Goal: Share content

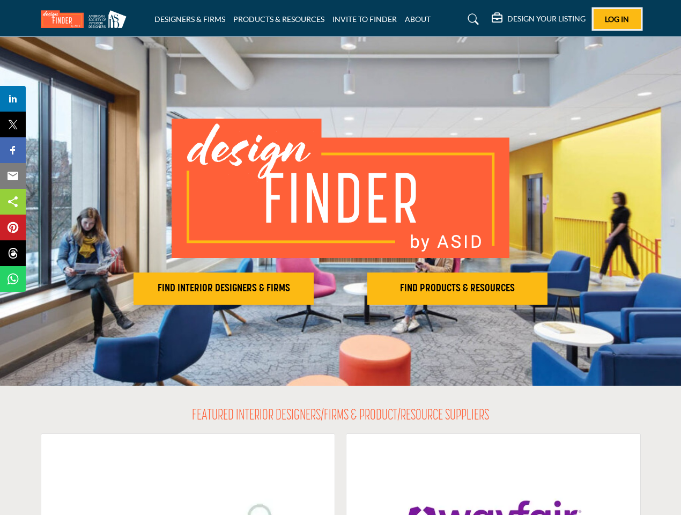
click at [617, 19] on span "Log In" at bounding box center [617, 18] width 24 height 9
click at [224, 288] on h2 "FIND INTERIOR DESIGNERS & FIRMS" at bounding box center [224, 288] width 174 height 13
click at [457, 288] on h2 "FIND PRODUCTS & RESOURCES" at bounding box center [458, 288] width 174 height 13
click at [13, 99] on span "Share" at bounding box center [18, 98] width 31 height 13
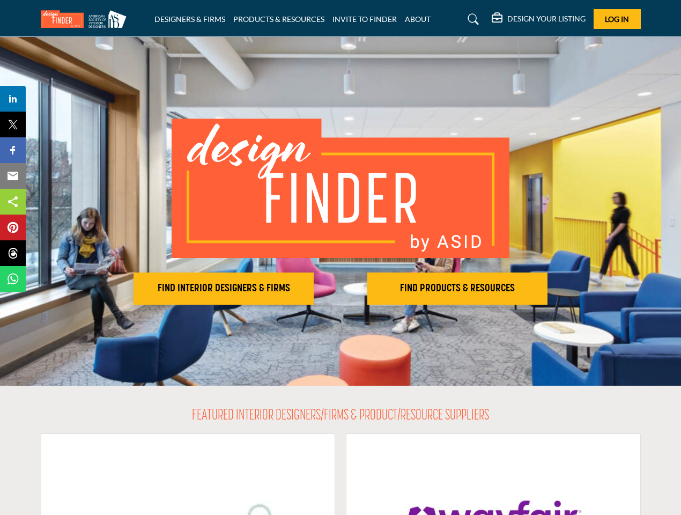
click at [13, 124] on span "Tweet" at bounding box center [18, 124] width 31 height 13
click at [13, 150] on span "Share" at bounding box center [18, 150] width 31 height 13
click at [13, 176] on span "Email" at bounding box center [17, 175] width 29 height 13
click at [13, 202] on span "Share" at bounding box center [18, 201] width 31 height 13
